Goal: Task Accomplishment & Management: Complete application form

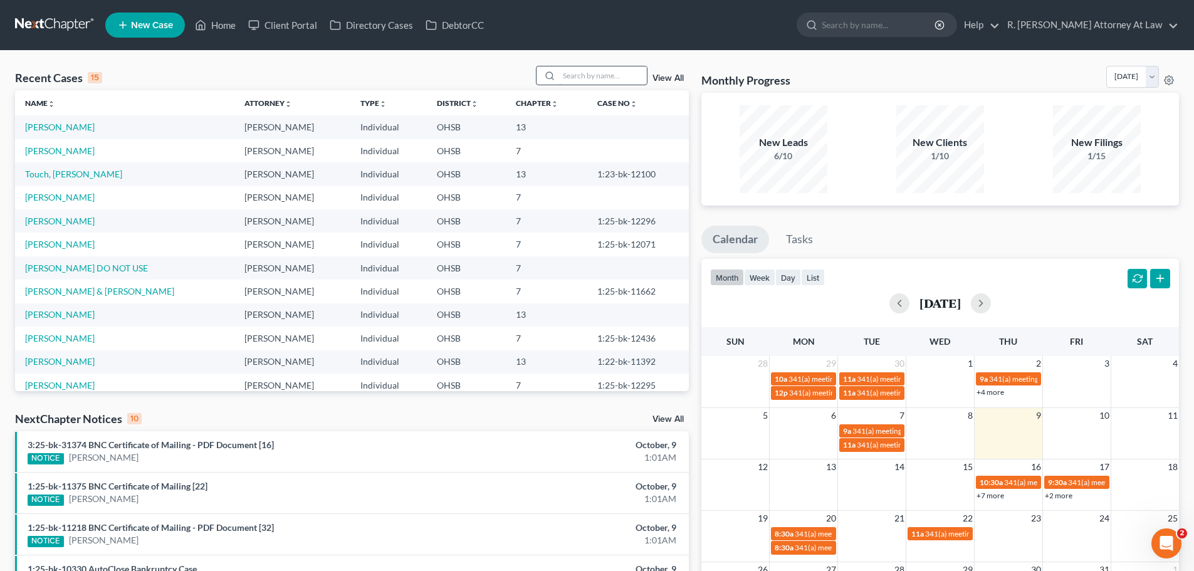
click at [622, 79] on input "search" at bounding box center [603, 75] width 88 height 18
type input "[PERSON_NAME]"
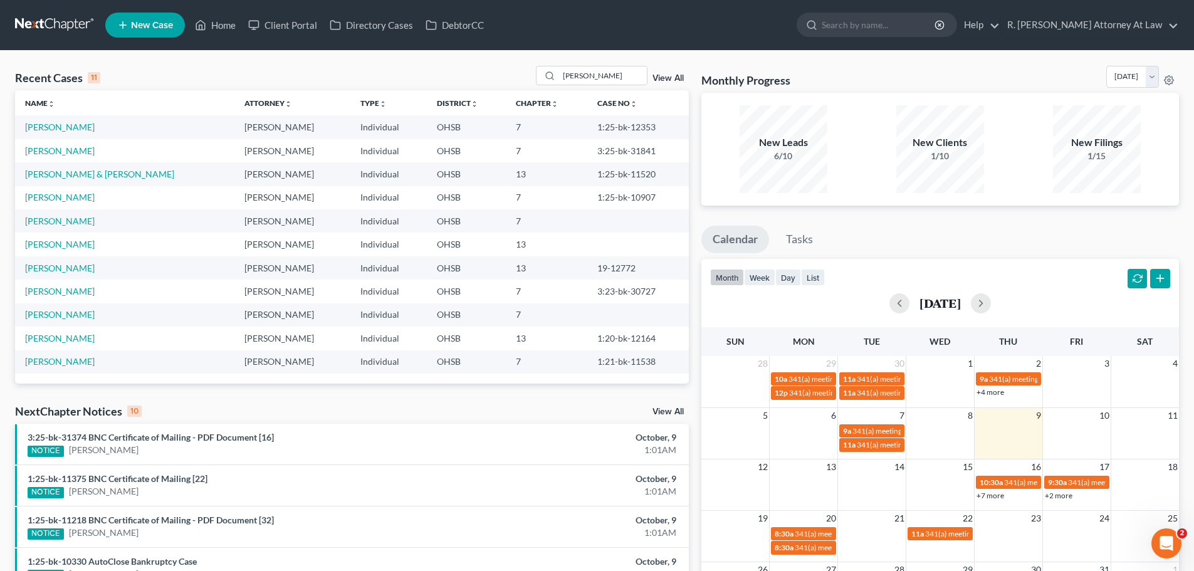
click at [37, 157] on td "[PERSON_NAME]" at bounding box center [124, 150] width 219 height 23
drag, startPoint x: 44, startPoint y: 152, endPoint x: 76, endPoint y: 150, distance: 32.0
click at [44, 152] on link "[PERSON_NAME]" at bounding box center [60, 150] width 70 height 11
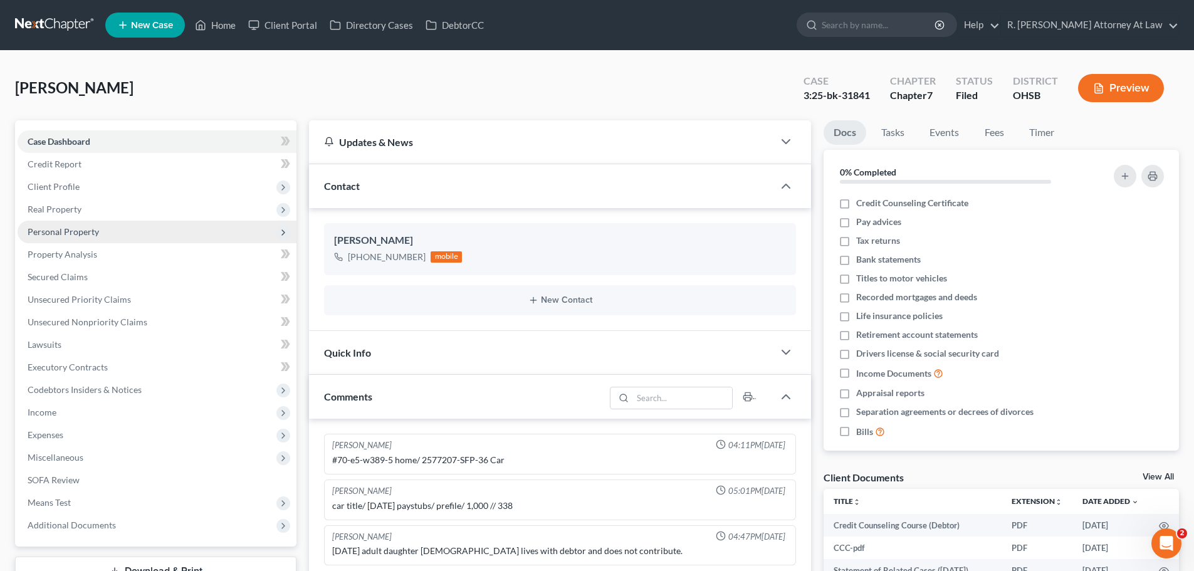
click at [58, 238] on span "Personal Property" at bounding box center [157, 232] width 279 height 23
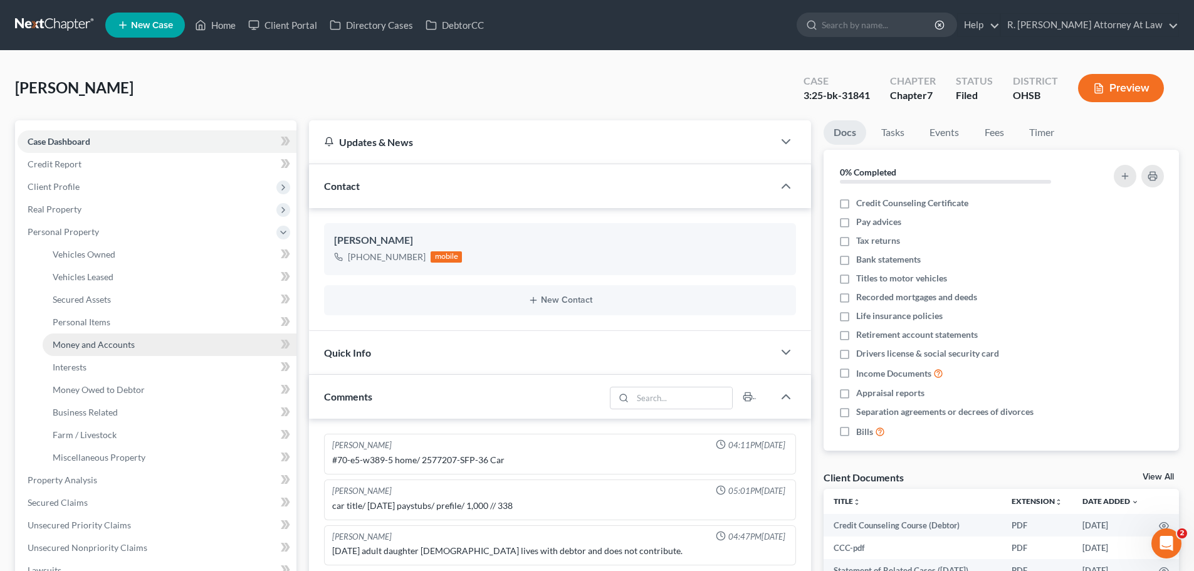
click at [102, 344] on span "Money and Accounts" at bounding box center [94, 344] width 82 height 11
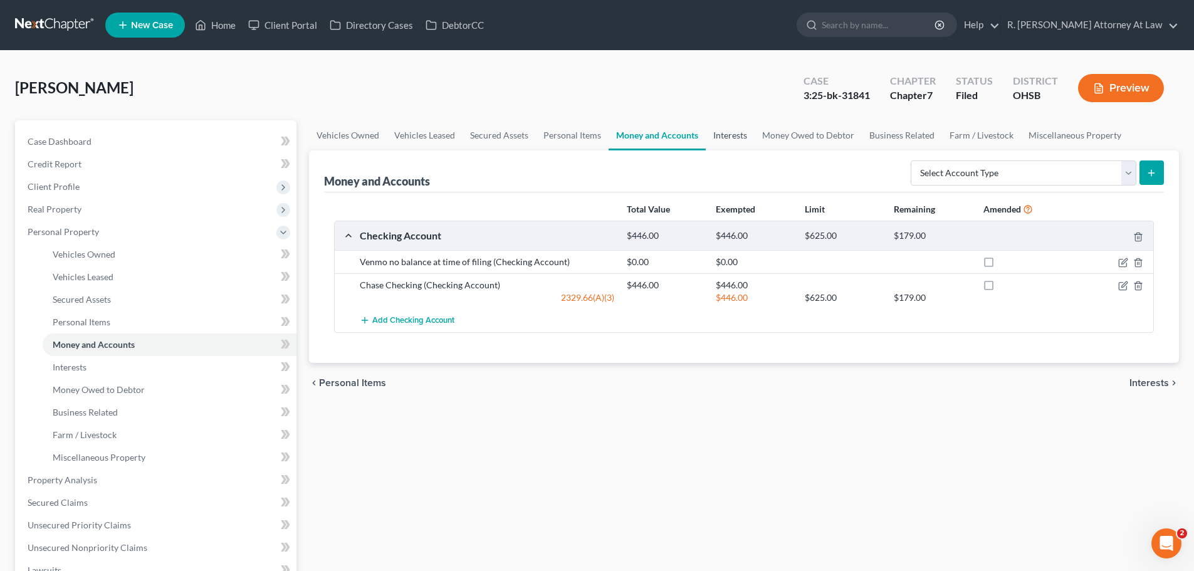
click at [734, 138] on link "Interests" at bounding box center [730, 135] width 49 height 30
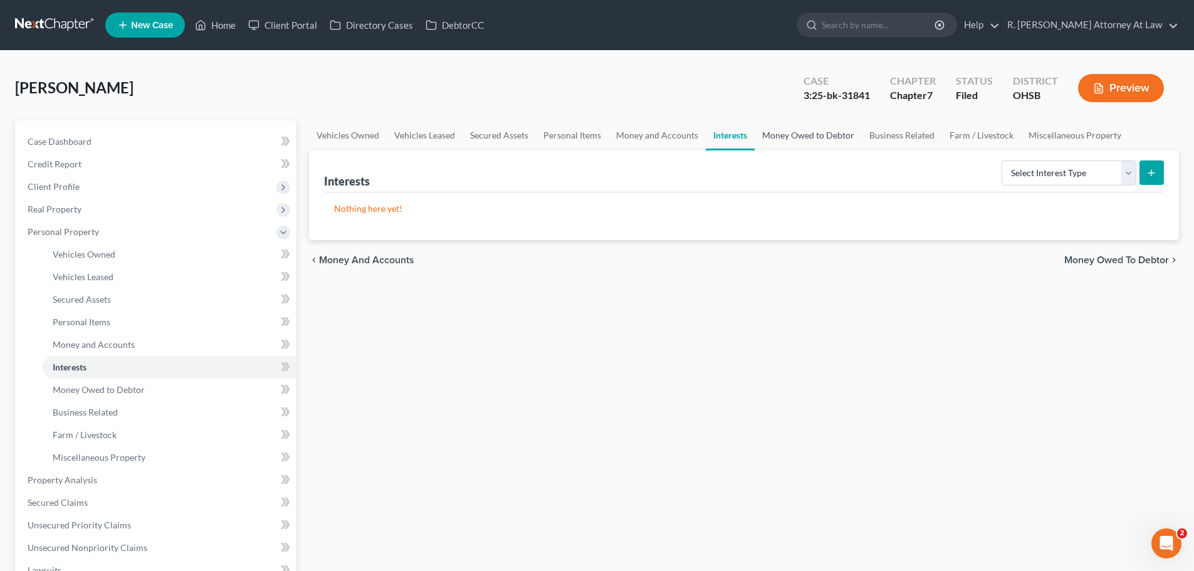
click at [791, 131] on link "Money Owed to Debtor" at bounding box center [807, 135] width 107 height 30
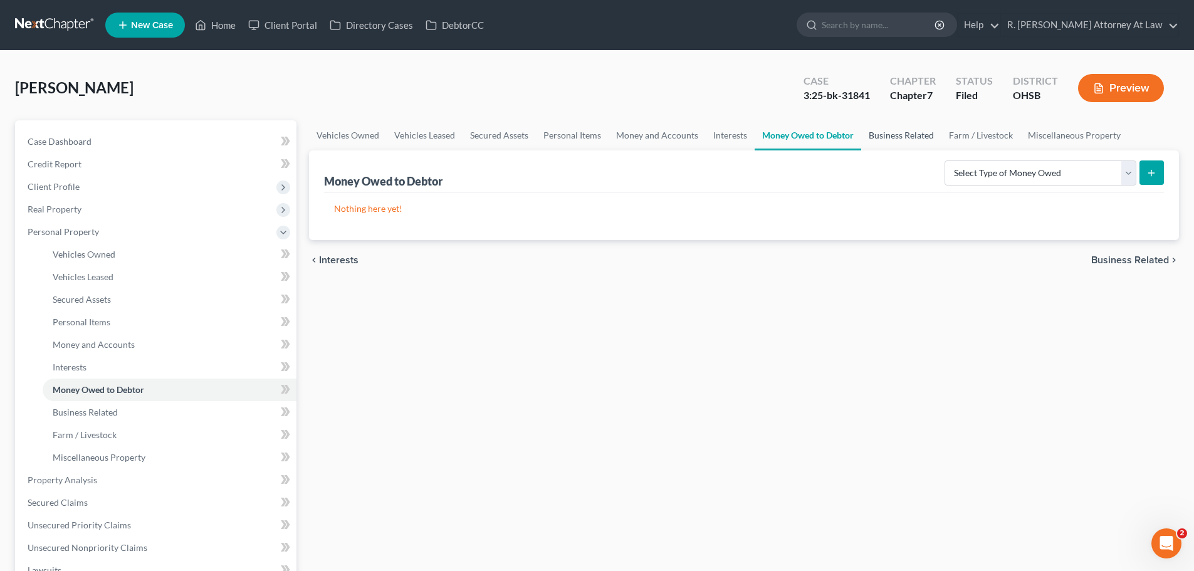
click at [874, 133] on link "Business Related" at bounding box center [901, 135] width 80 height 30
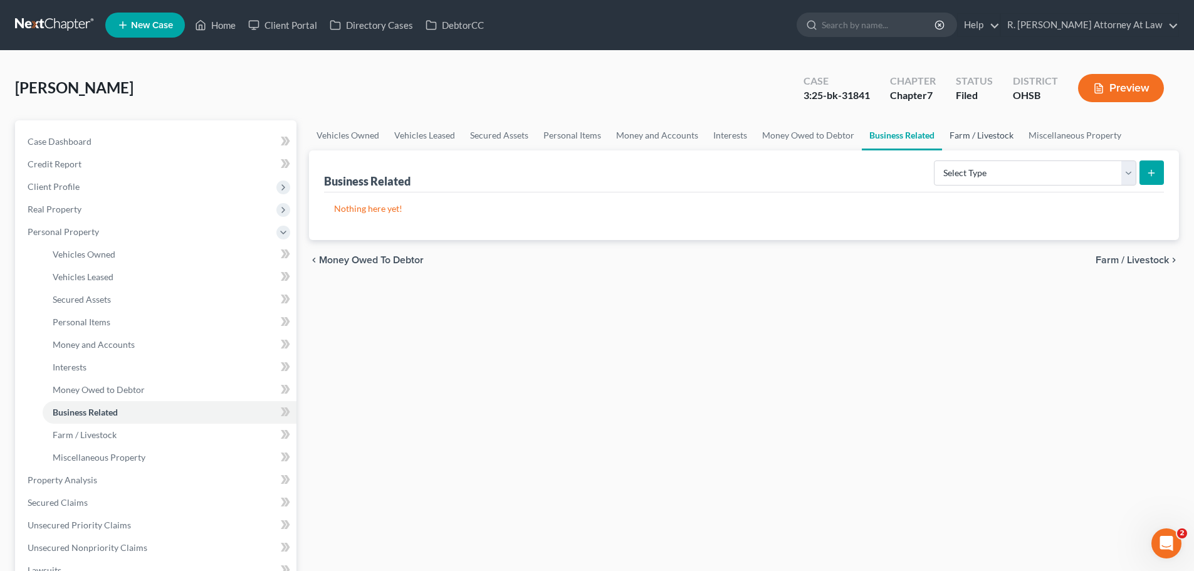
click at [988, 137] on link "Farm / Livestock" at bounding box center [981, 135] width 79 height 30
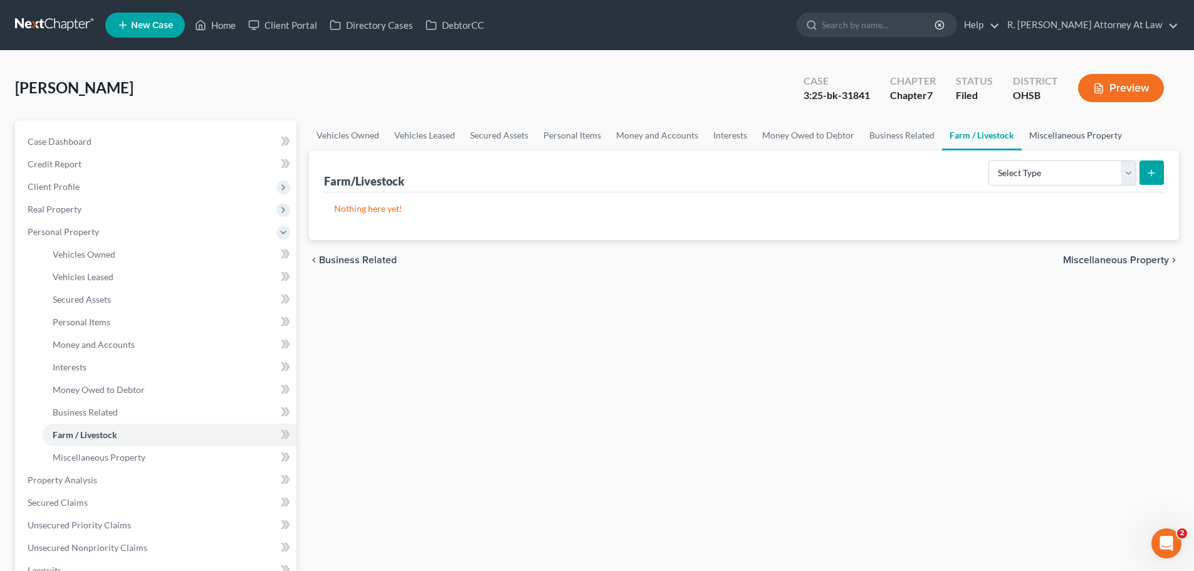
click at [1059, 137] on link "Miscellaneous Property" at bounding box center [1075, 135] width 108 height 30
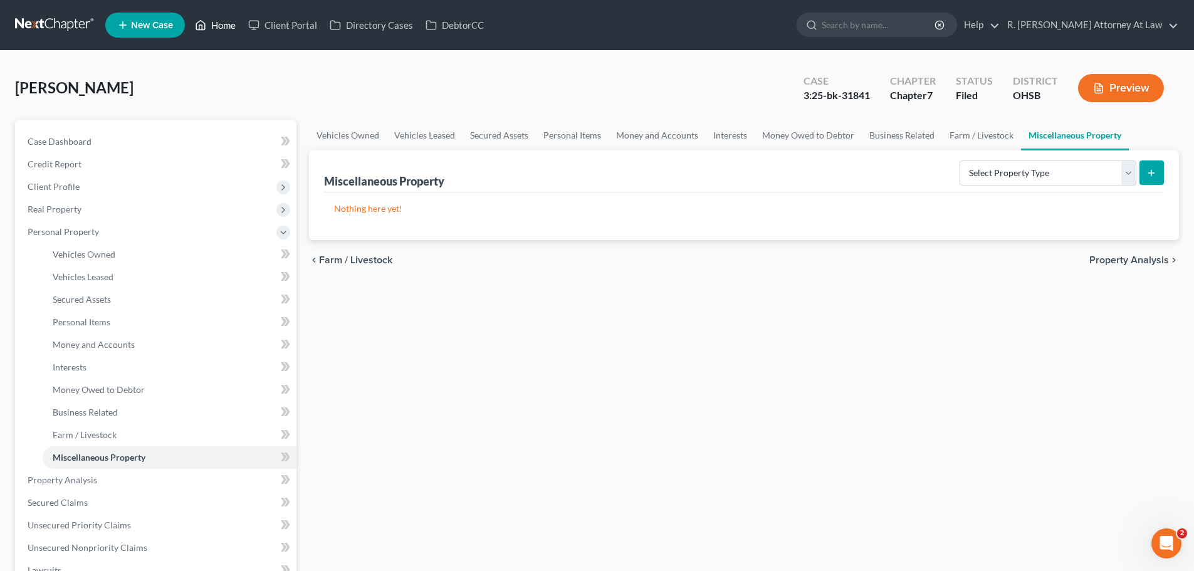
click at [222, 27] on link "Home" at bounding box center [215, 25] width 53 height 23
